Goal: Find specific page/section: Find specific page/section

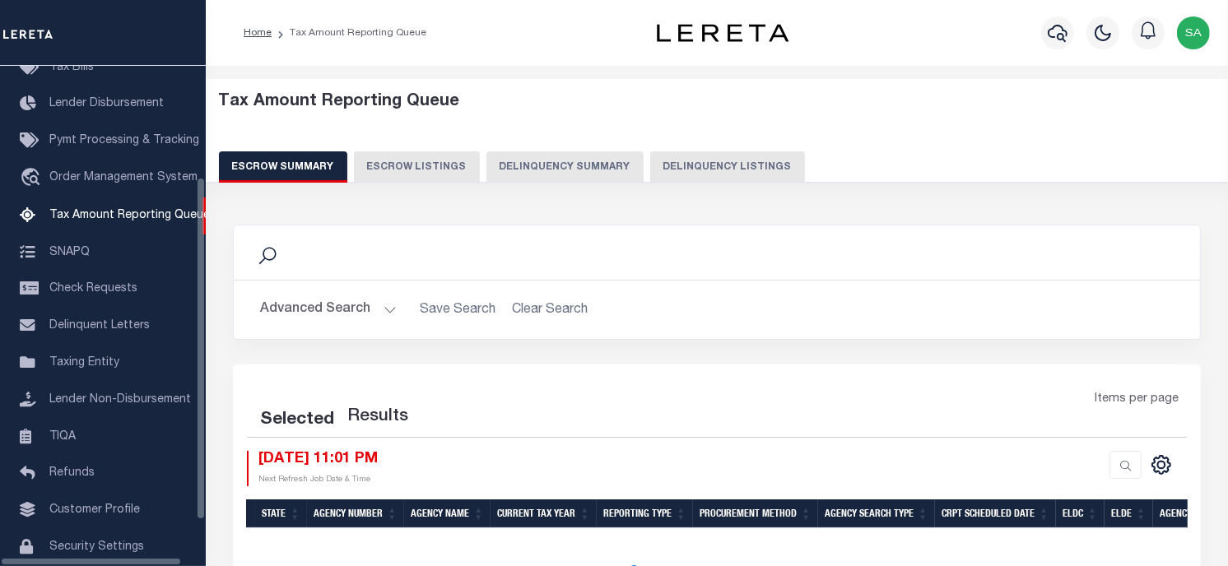
scroll to position [163, 0]
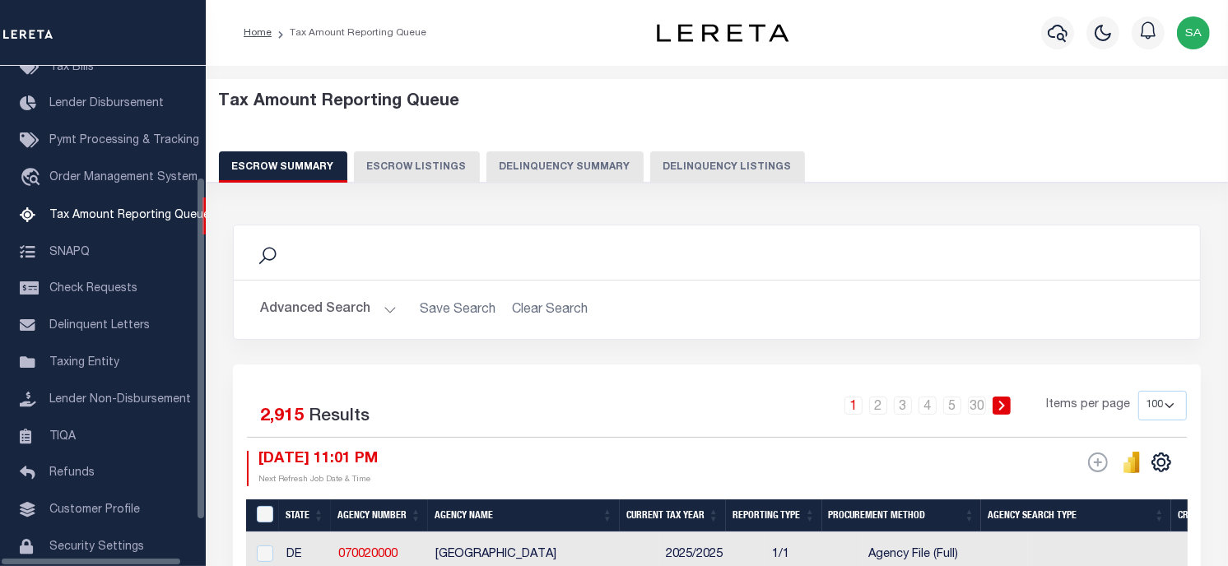
click at [717, 175] on button "Delinquency Listings" at bounding box center [727, 166] width 155 height 31
select select "100"
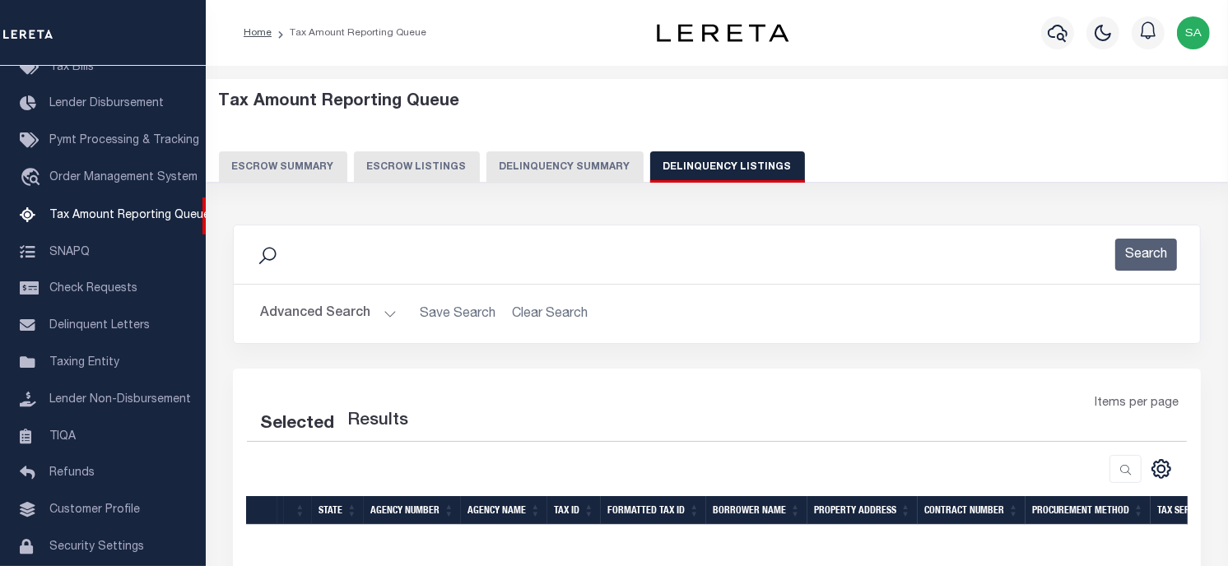
select select "100"
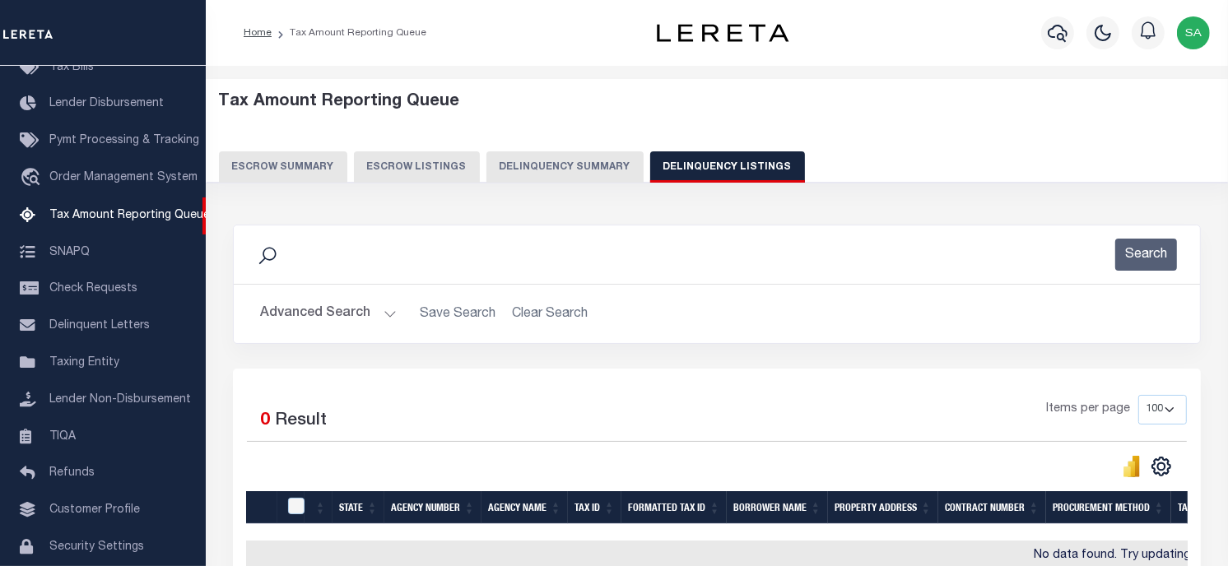
click at [771, 276] on div "Search" at bounding box center [717, 255] width 966 height 58
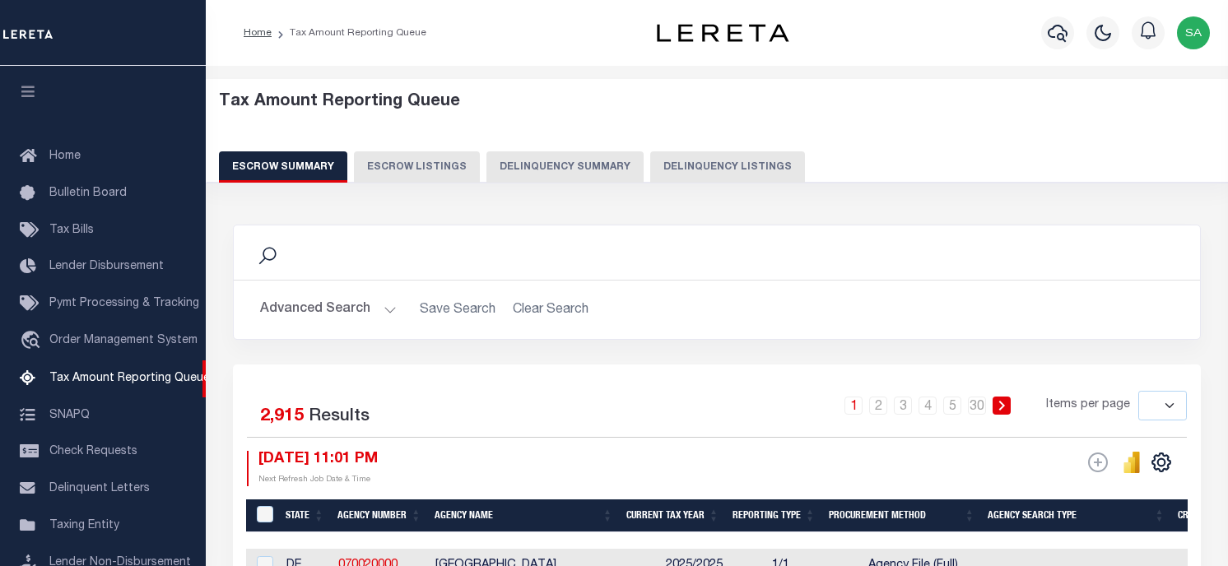
click at [719, 163] on button "Delinquency Listings" at bounding box center [727, 166] width 155 height 31
select select "100"
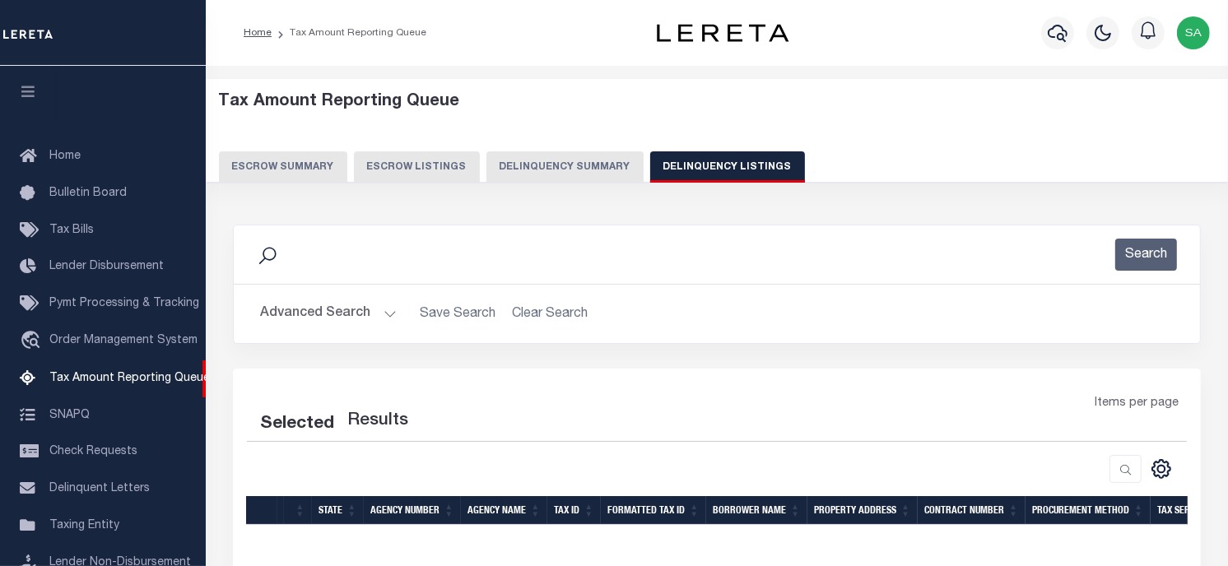
select select "100"
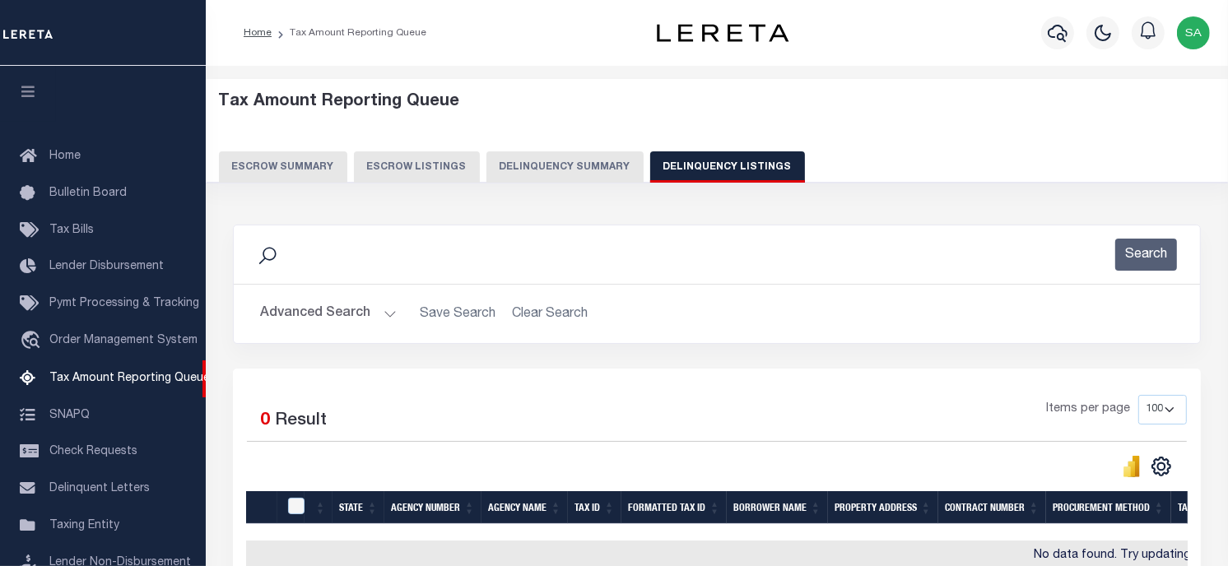
scroll to position [163, 0]
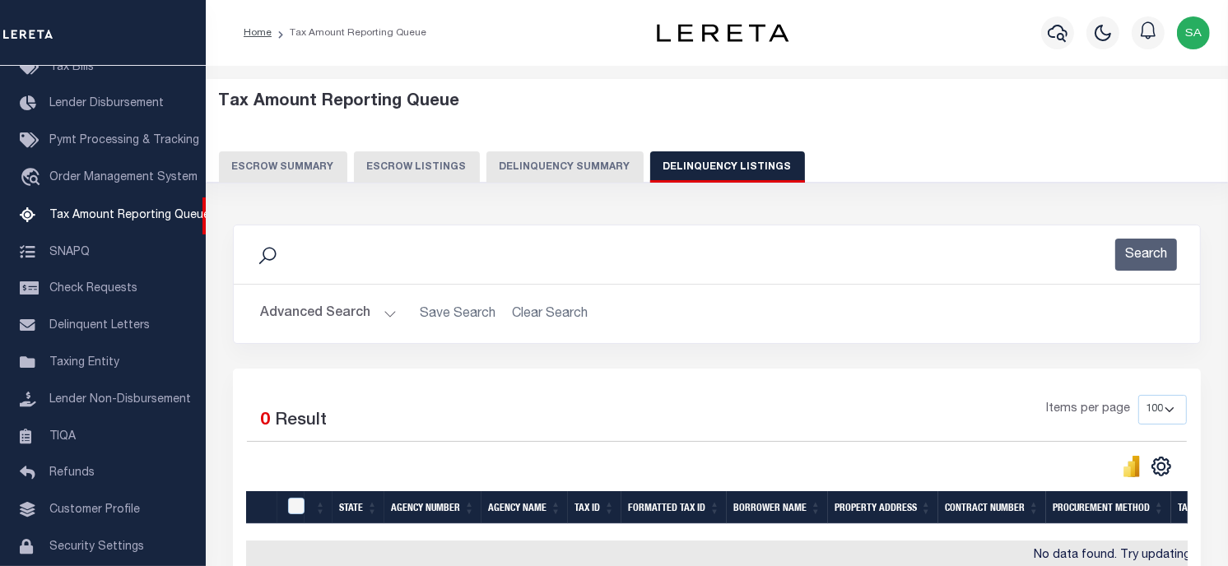
click at [654, 412] on div "Items per page 10 25 50 100 500" at bounding box center [837, 416] width 699 height 43
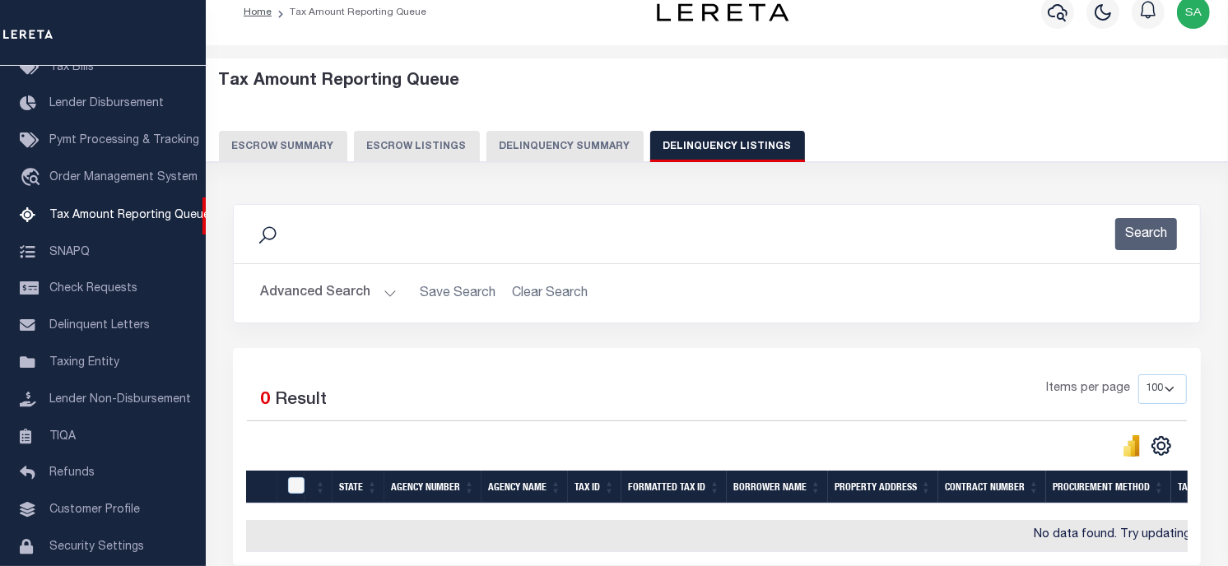
scroll to position [0, 0]
